Goal: Consume media (video, audio)

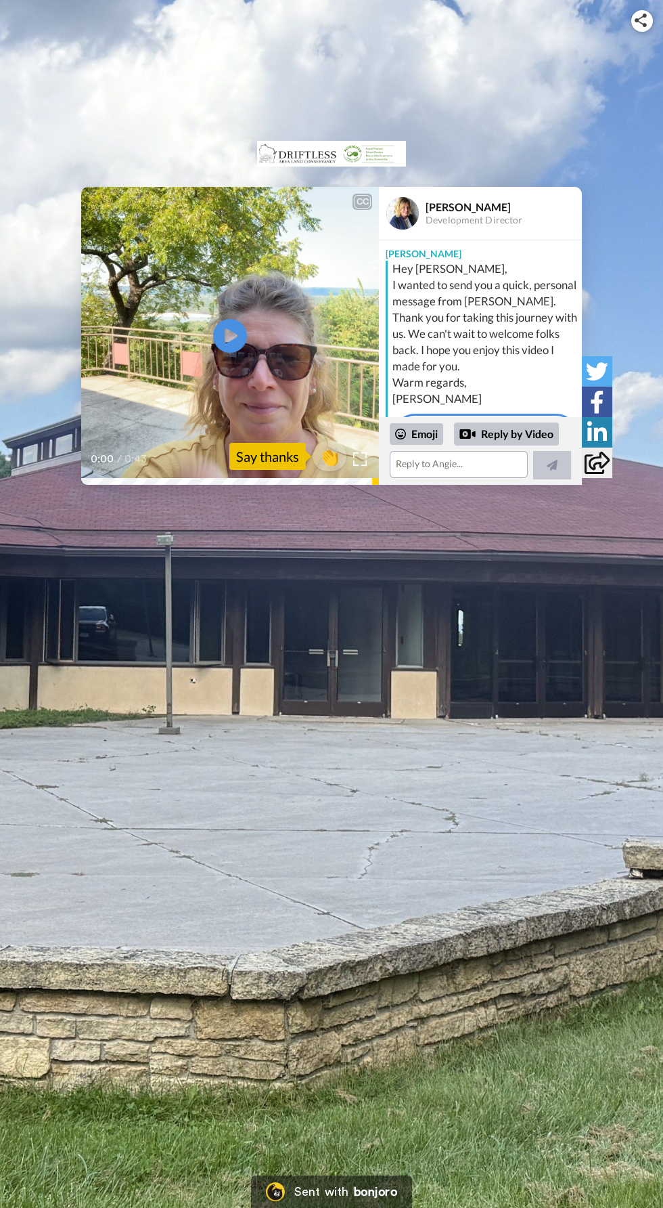
click at [284, 464] on div "Say thanks" at bounding box center [268, 456] width 77 height 27
click at [389, 750] on div "CC Play/Pause 0:00 / 0:43 👏 Say thanks Angie Buelow Development Director Angie …" at bounding box center [331, 604] width 663 height 1208
